Goal: Transaction & Acquisition: Book appointment/travel/reservation

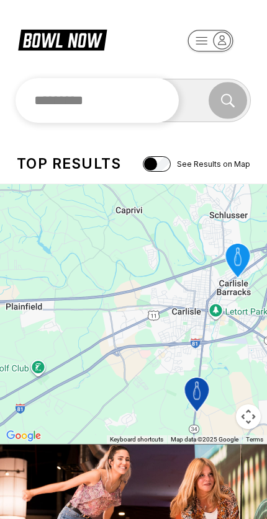
click at [171, 93] on input "text" at bounding box center [97, 100] width 163 height 45
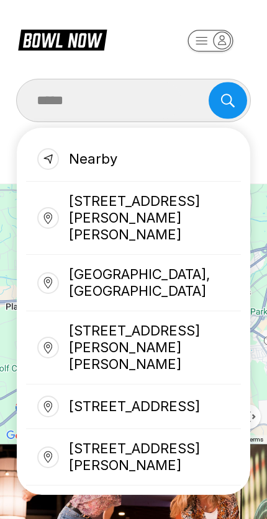
click at [189, 261] on div "Gainesville, GA 30501, USA" at bounding box center [133, 283] width 215 height 56
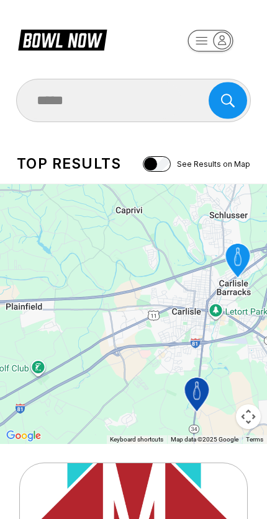
type input "**********"
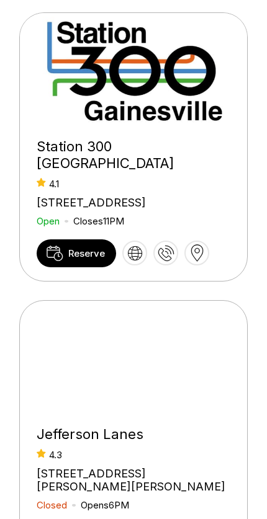
scroll to position [454, 0]
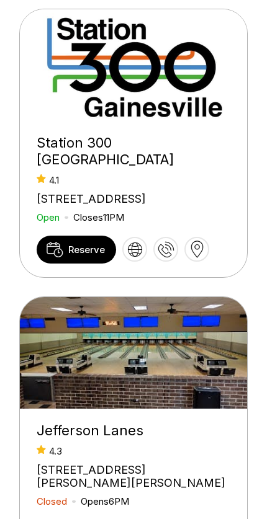
click at [87, 255] on span "Reserve" at bounding box center [86, 250] width 37 height 12
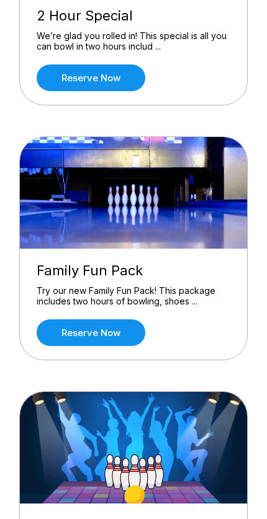
scroll to position [256, 0]
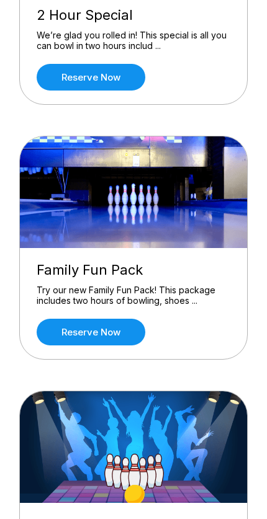
click at [71, 327] on link "Reserve now" at bounding box center [91, 332] width 109 height 27
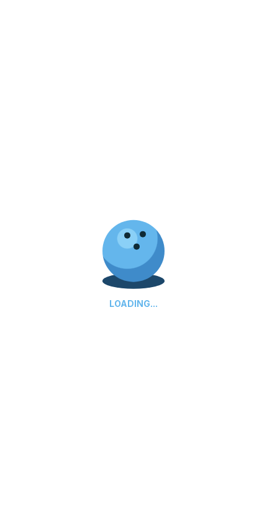
scroll to position [257, 0]
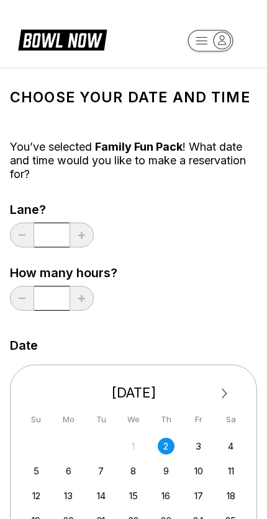
click at [198, 440] on div "3" at bounding box center [198, 446] width 17 height 17
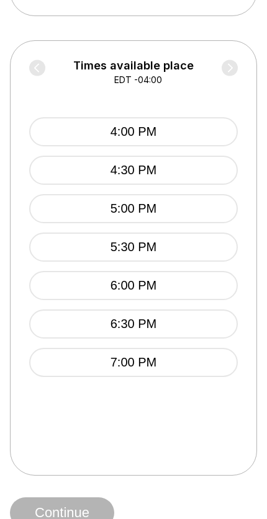
click at [193, 366] on button "7:00 PM" at bounding box center [133, 362] width 208 height 29
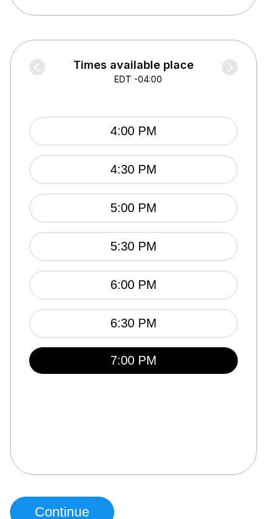
click at [223, 441] on div "Times available place EDT -04:00 4:00 PM 4:30 PM 5:00 PM 5:30 PM 6:00 PM 6:30 P…" at bounding box center [133, 257] width 208 height 397
click at [62, 513] on button "Continue" at bounding box center [62, 512] width 104 height 31
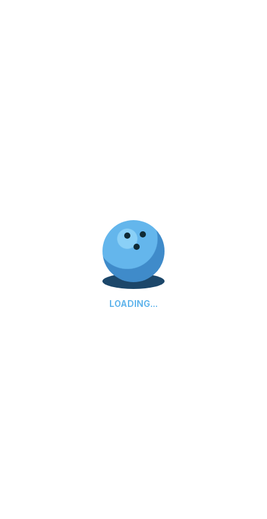
select select "**"
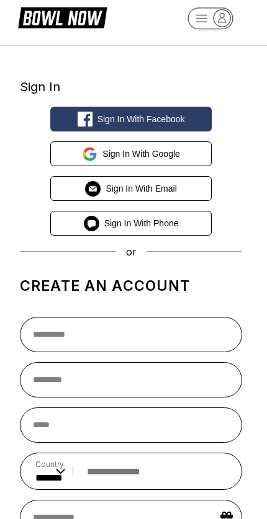
scroll to position [47, 0]
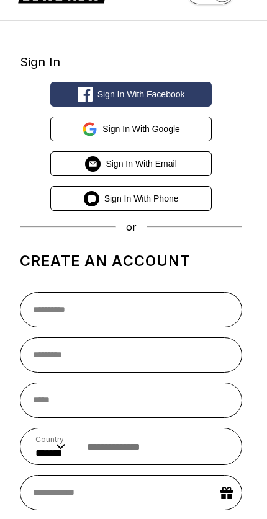
click at [182, 123] on button "Sign in with Google" at bounding box center [130, 129] width 161 height 25
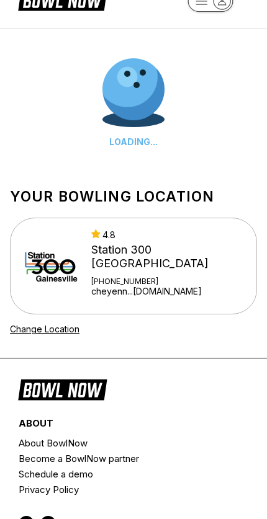
scroll to position [40, 0]
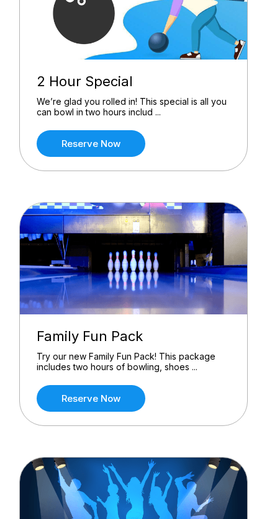
click at [84, 394] on link "Reserve now" at bounding box center [91, 398] width 109 height 27
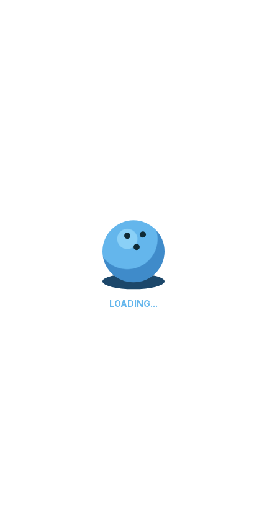
scroll to position [190, 0]
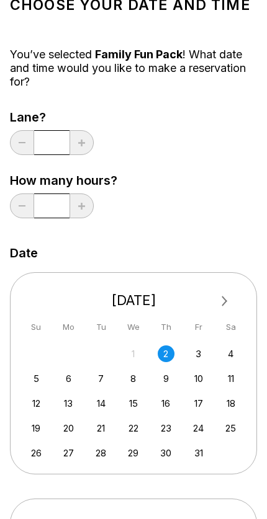
click at [205, 354] on div "3" at bounding box center [198, 353] width 17 height 17
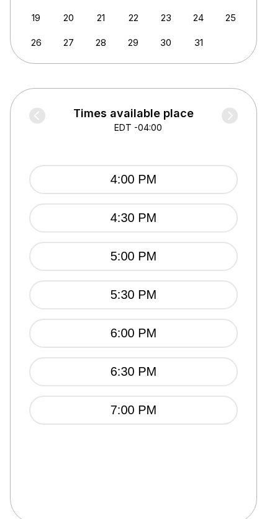
scroll to position [507, 0]
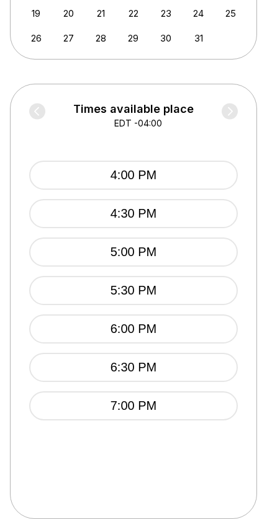
click at [201, 408] on button "7:00 PM" at bounding box center [133, 405] width 208 height 29
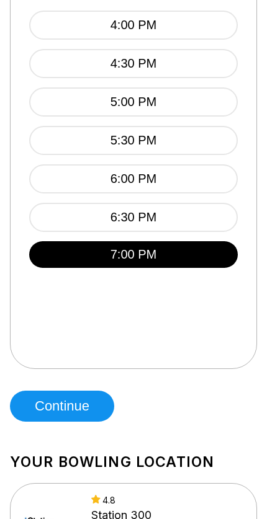
click at [58, 404] on button "Continue" at bounding box center [62, 406] width 104 height 31
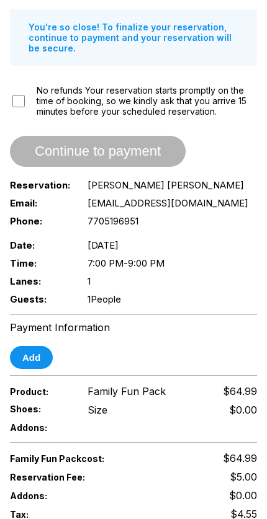
scroll to position [182, 0]
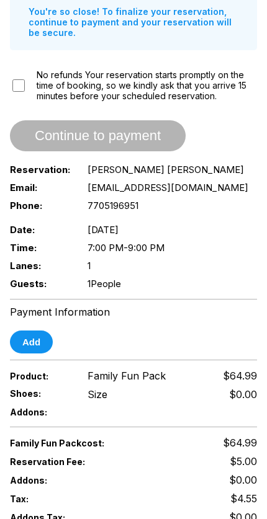
click at [33, 345] on button "Add" at bounding box center [31, 341] width 43 height 23
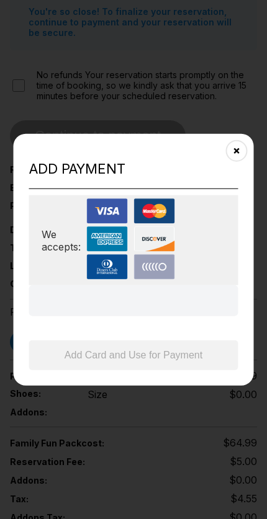
click at [164, 262] on img at bounding box center [154, 266] width 41 height 25
click at [151, 177] on div "Add payment We accepts: Add Card and Use for Payment" at bounding box center [134, 259] width 240 height 252
click at [236, 165] on h2 "Add payment" at bounding box center [133, 169] width 209 height 17
click at [238, 156] on button "Close" at bounding box center [236, 150] width 30 height 30
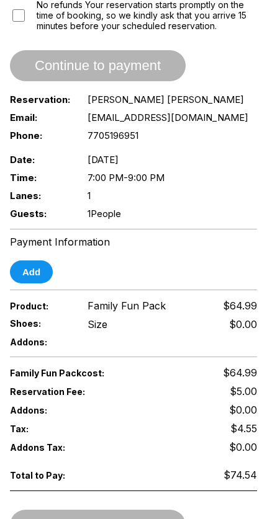
scroll to position [252, 0]
click at [40, 272] on button "Add" at bounding box center [31, 271] width 43 height 23
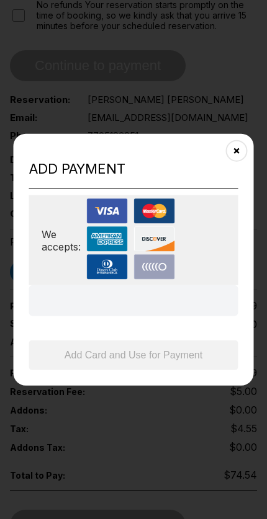
click at [128, 226] on img at bounding box center [107, 238] width 41 height 25
click at [158, 260] on img at bounding box center [154, 266] width 41 height 25
click at [240, 146] on button "Close" at bounding box center [236, 150] width 30 height 30
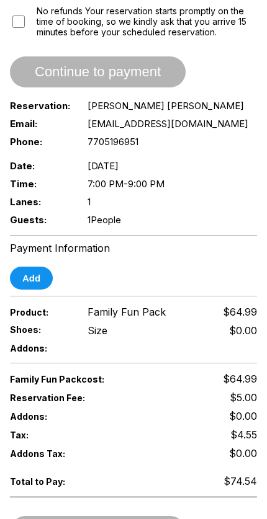
scroll to position [161, 0]
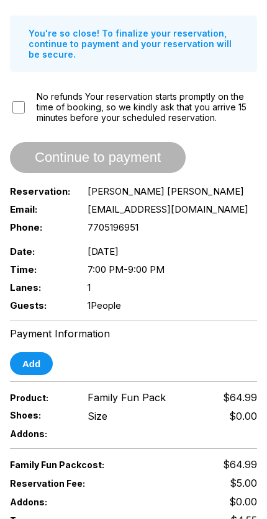
click at [35, 353] on div "Payment Information Add" at bounding box center [133, 351] width 247 height 48
click at [31, 362] on button "Add" at bounding box center [31, 363] width 43 height 23
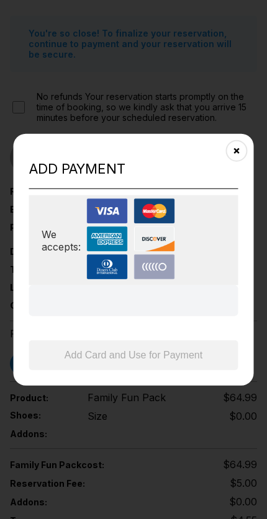
click at [89, 347] on div "Add Card and Use for Payment" at bounding box center [133, 327] width 209 height 85
click at [241, 144] on button "Close" at bounding box center [236, 150] width 30 height 30
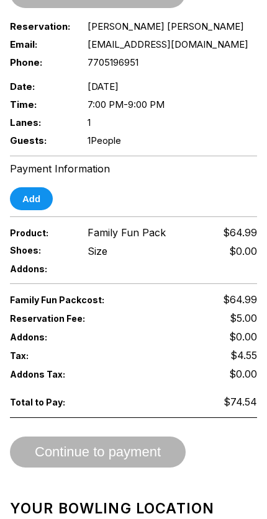
scroll to position [331, 0]
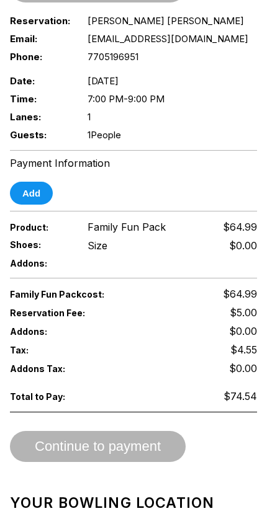
click at [82, 453] on span "Continue to payment" at bounding box center [97, 447] width 175 height 12
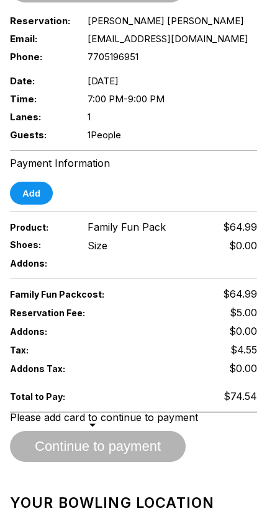
click at [46, 194] on button "Add" at bounding box center [31, 193] width 43 height 23
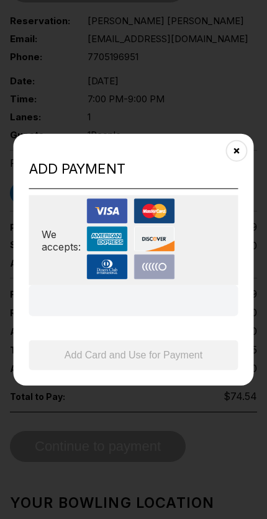
click at [242, 153] on button "Close" at bounding box center [236, 150] width 30 height 30
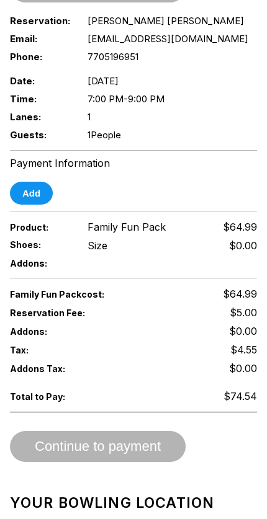
click at [29, 198] on button "Add" at bounding box center [31, 193] width 43 height 23
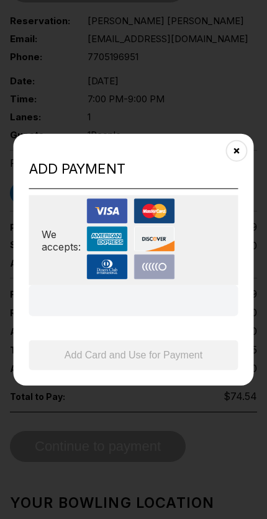
click at [152, 250] on img at bounding box center [154, 238] width 41 height 25
click at [145, 272] on img at bounding box center [154, 266] width 41 height 25
click at [115, 271] on img at bounding box center [107, 266] width 41 height 25
click at [120, 235] on img at bounding box center [107, 238] width 41 height 25
click at [239, 149] on icon "Close" at bounding box center [236, 151] width 10 height 10
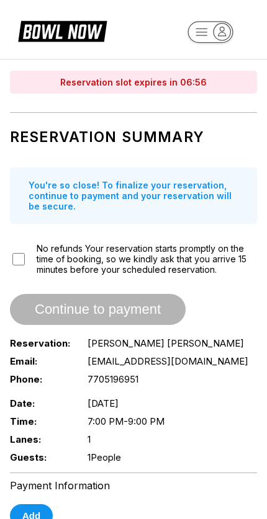
scroll to position [9, 0]
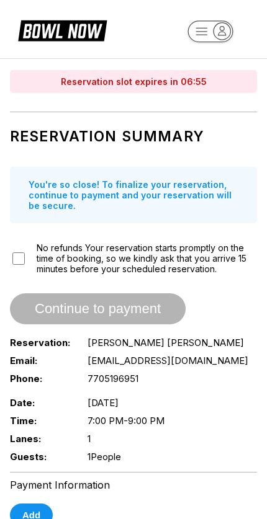
click at [72, 333] on div "Reservation Summary You're so close! To finalize your reservation, continue to …" at bounding box center [133, 291] width 247 height 347
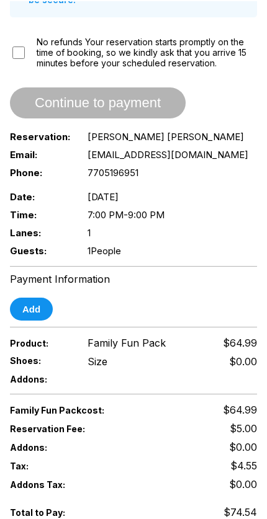
click at [47, 313] on button "Add" at bounding box center [31, 307] width 43 height 23
